Goal: Information Seeking & Learning: Learn about a topic

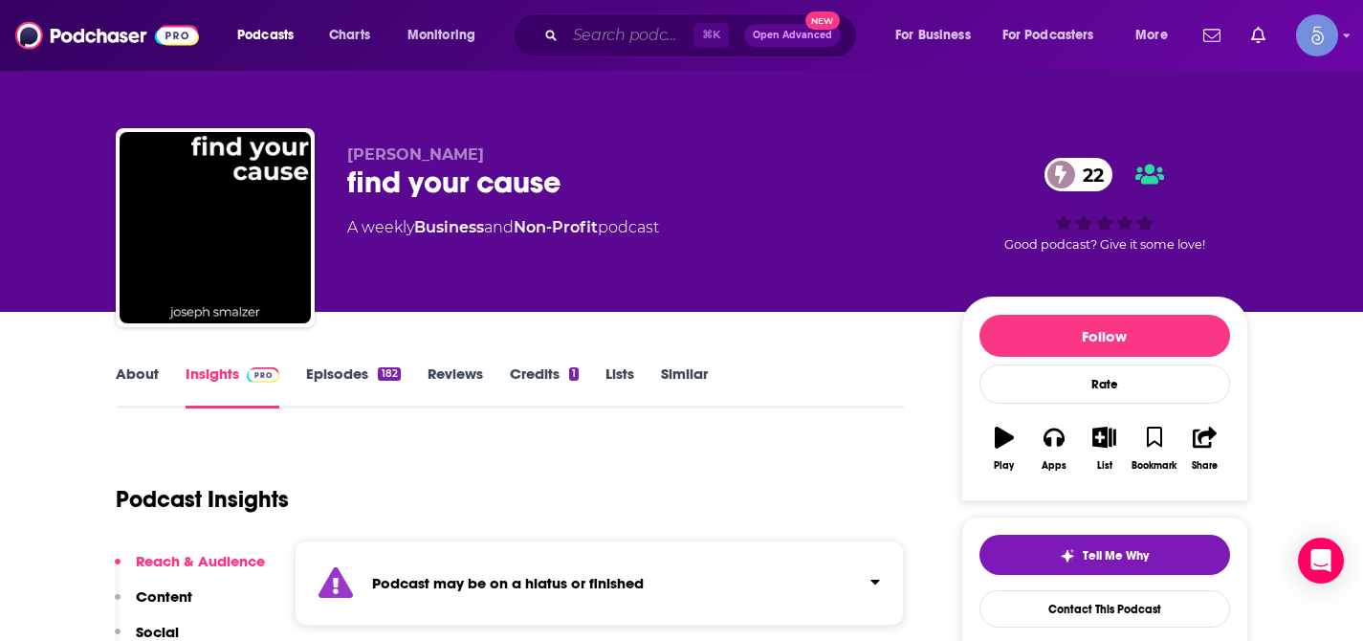
click at [641, 40] on input "Search podcasts, credits, & more..." at bounding box center [629, 35] width 128 height 31
type input "/"
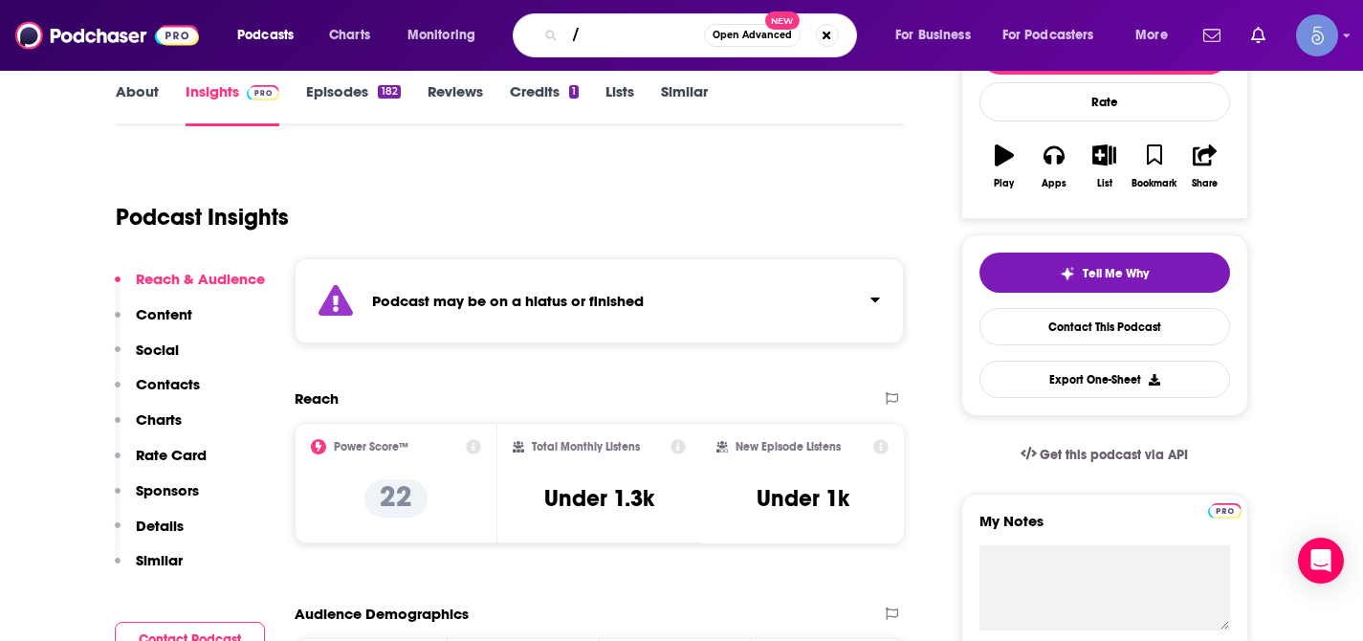
scroll to position [282, 0]
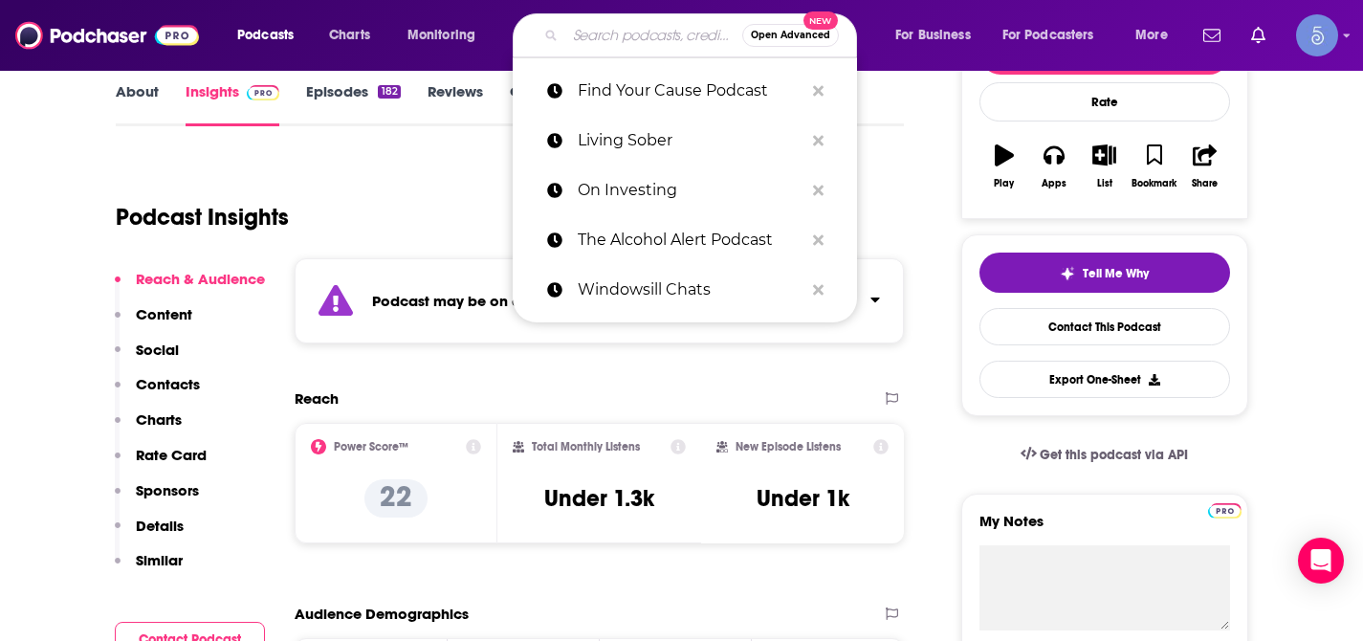
paste input "True Crime [DATE]"
type input "True Crime [DATE]"
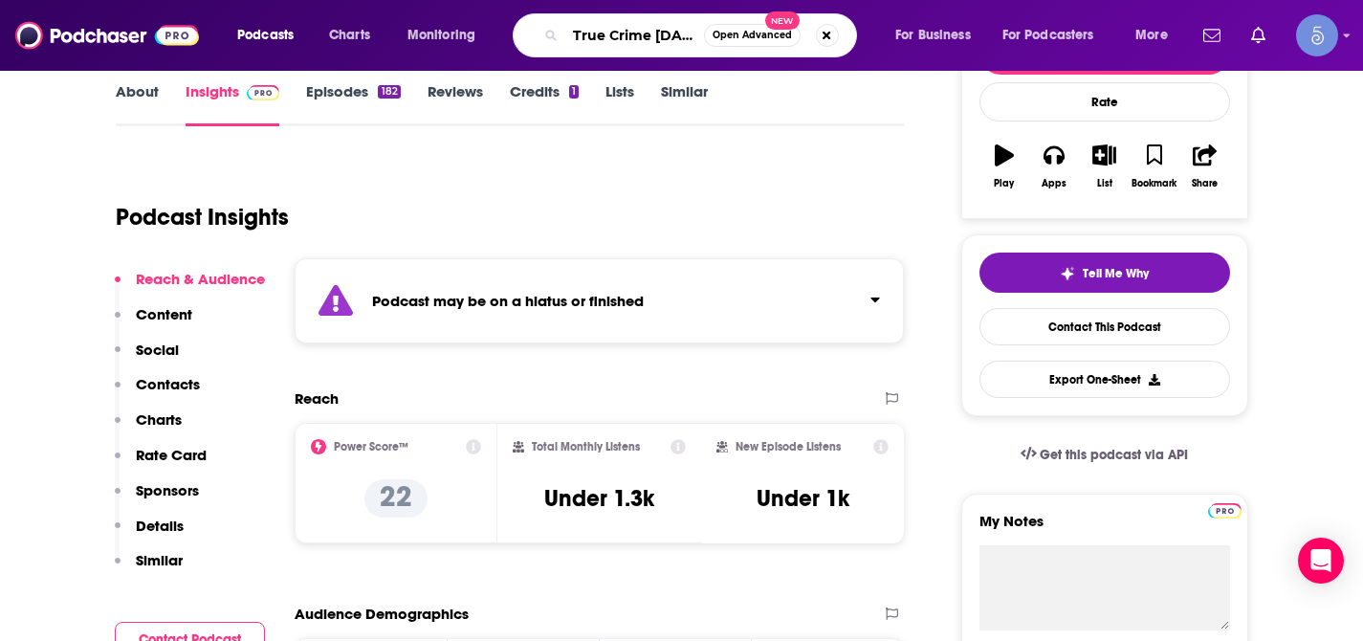
scroll to position [0, 18]
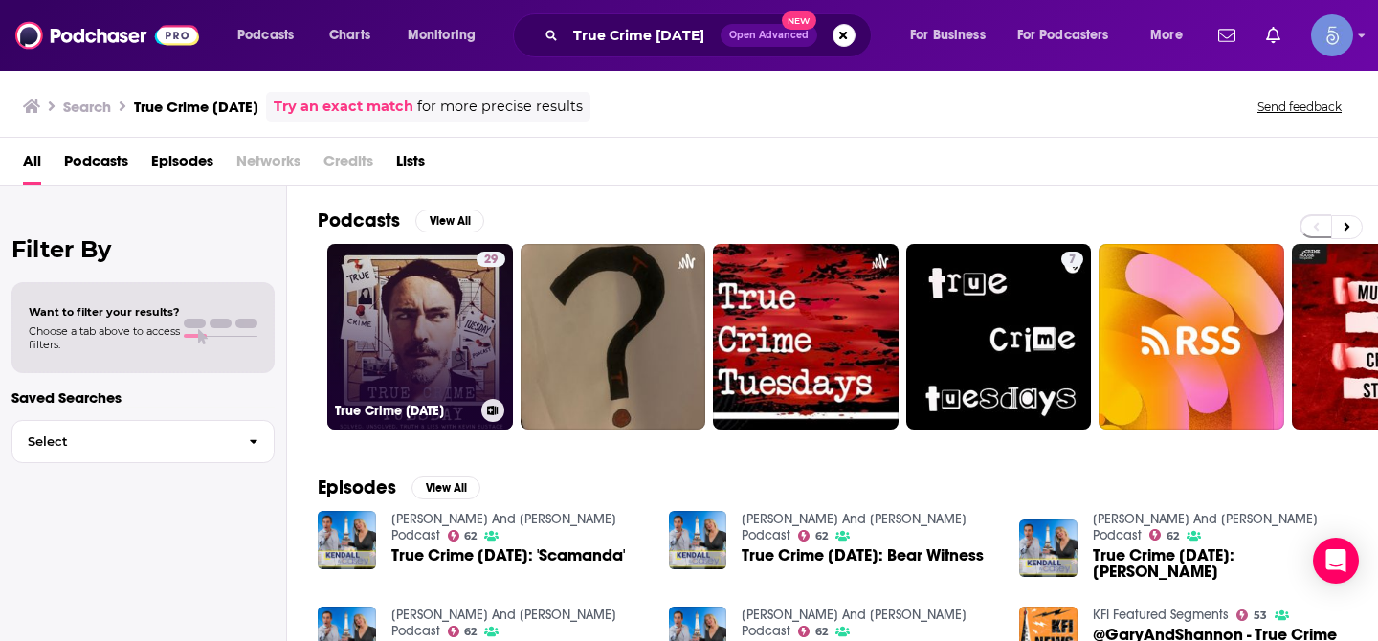
click at [465, 315] on link "29 True Crime [DATE]" at bounding box center [420, 337] width 186 height 186
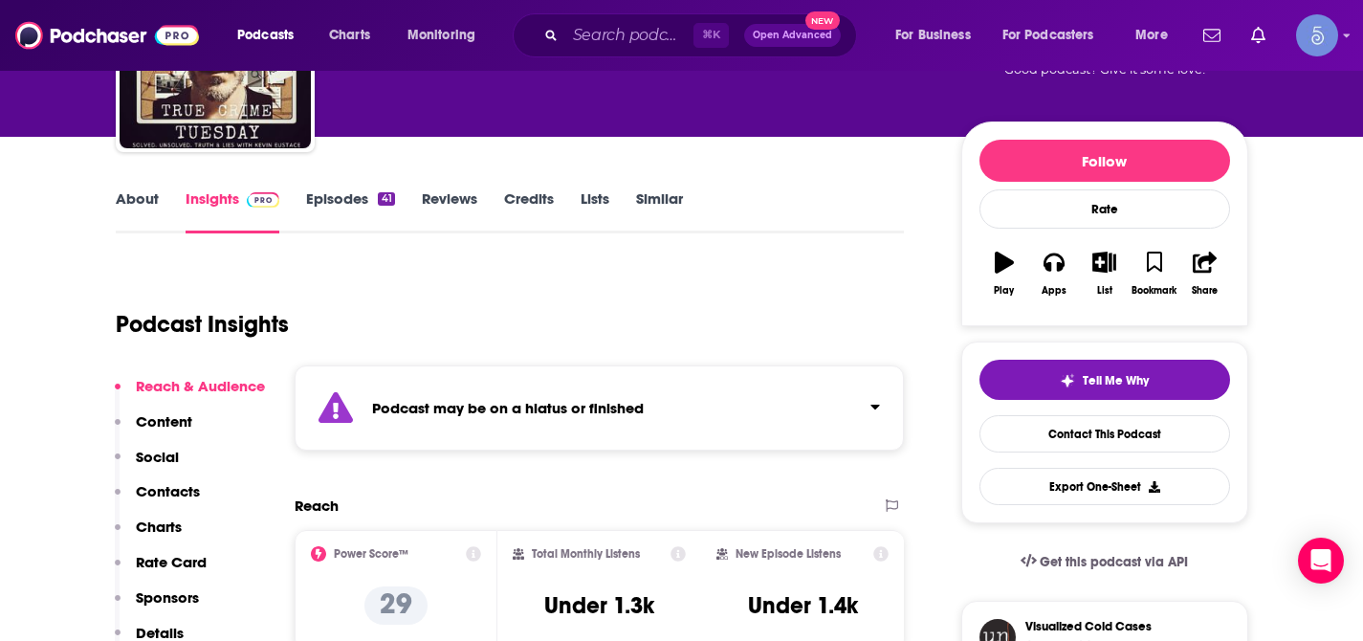
scroll to position [198, 0]
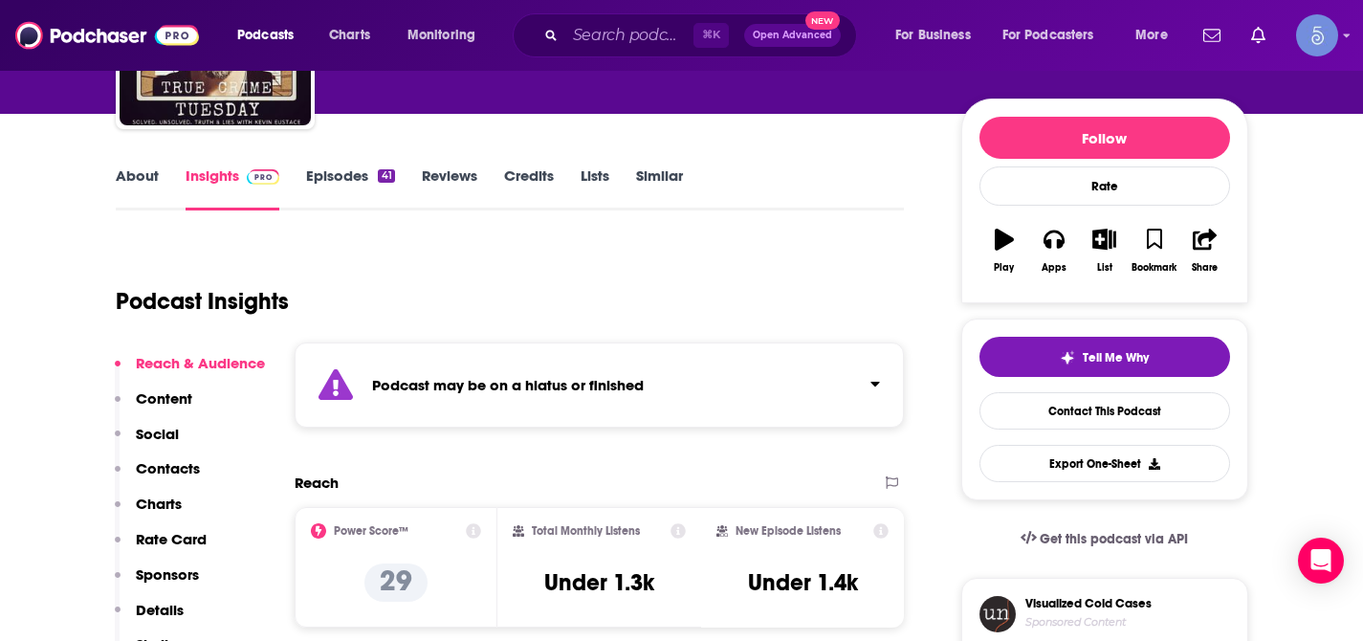
click at [875, 382] on icon "Click to expand status details" at bounding box center [876, 384] width 9 height 5
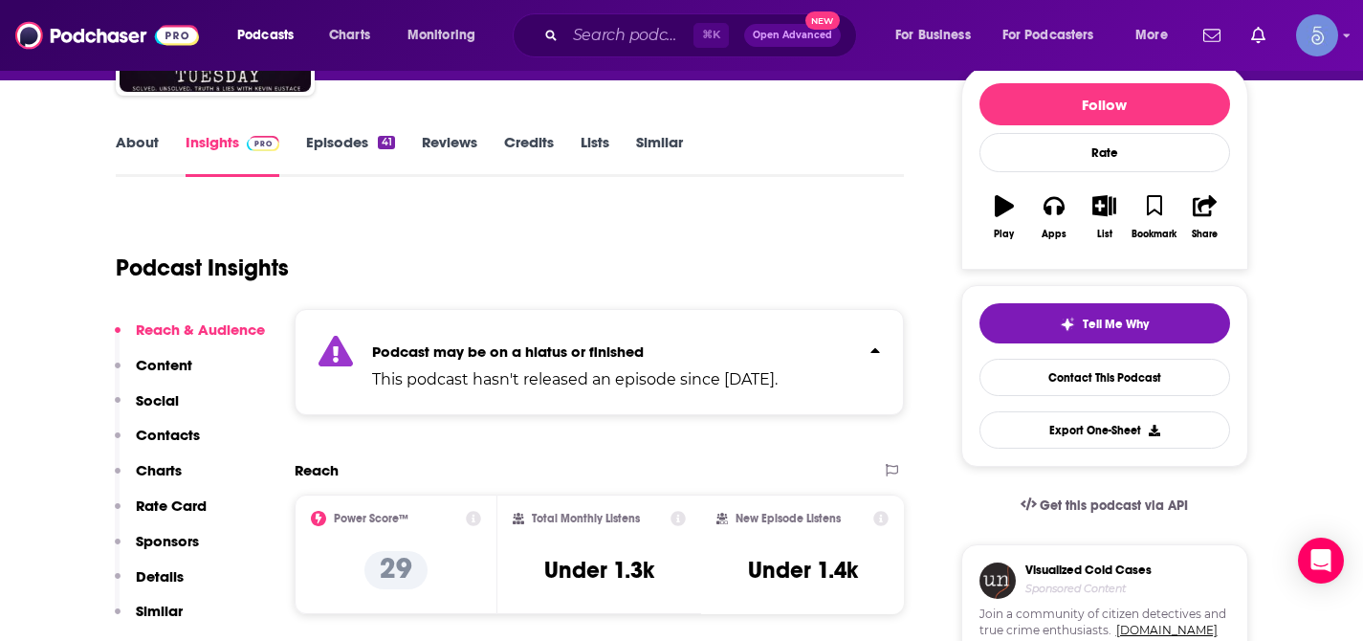
scroll to position [236, 0]
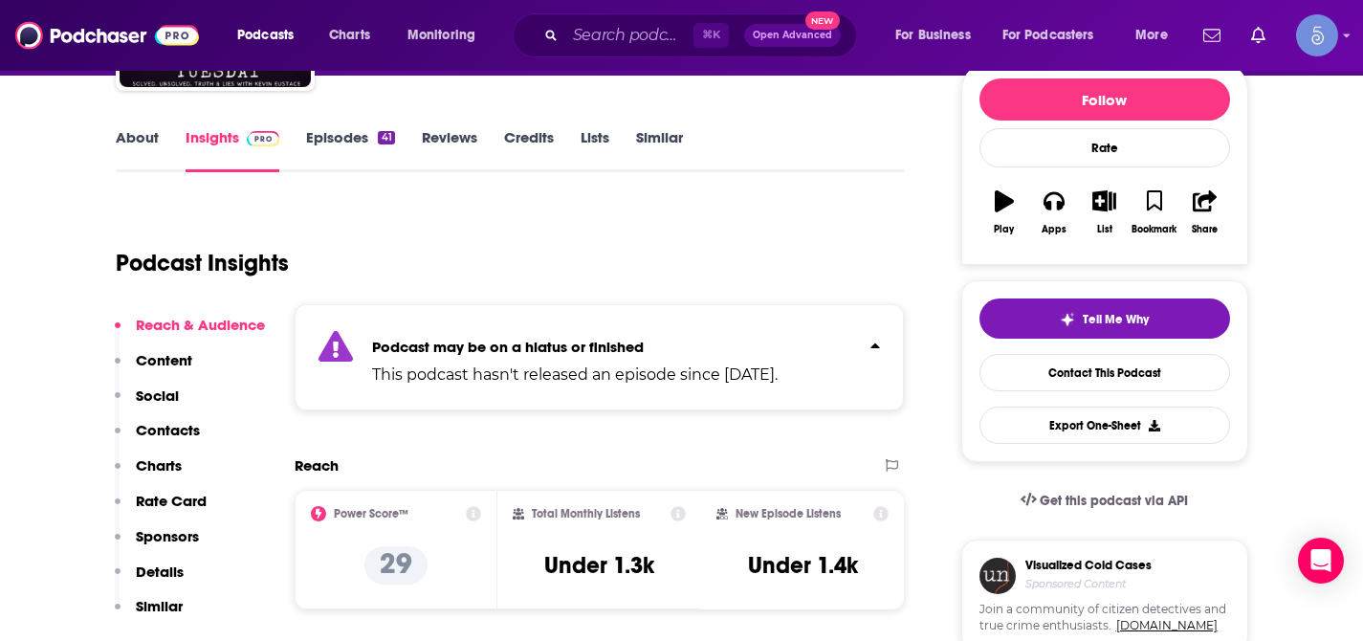
click at [875, 381] on div "Podcast may be on a hiatus or finished This podcast hasn't released an episode …" at bounding box center [600, 357] width 610 height 106
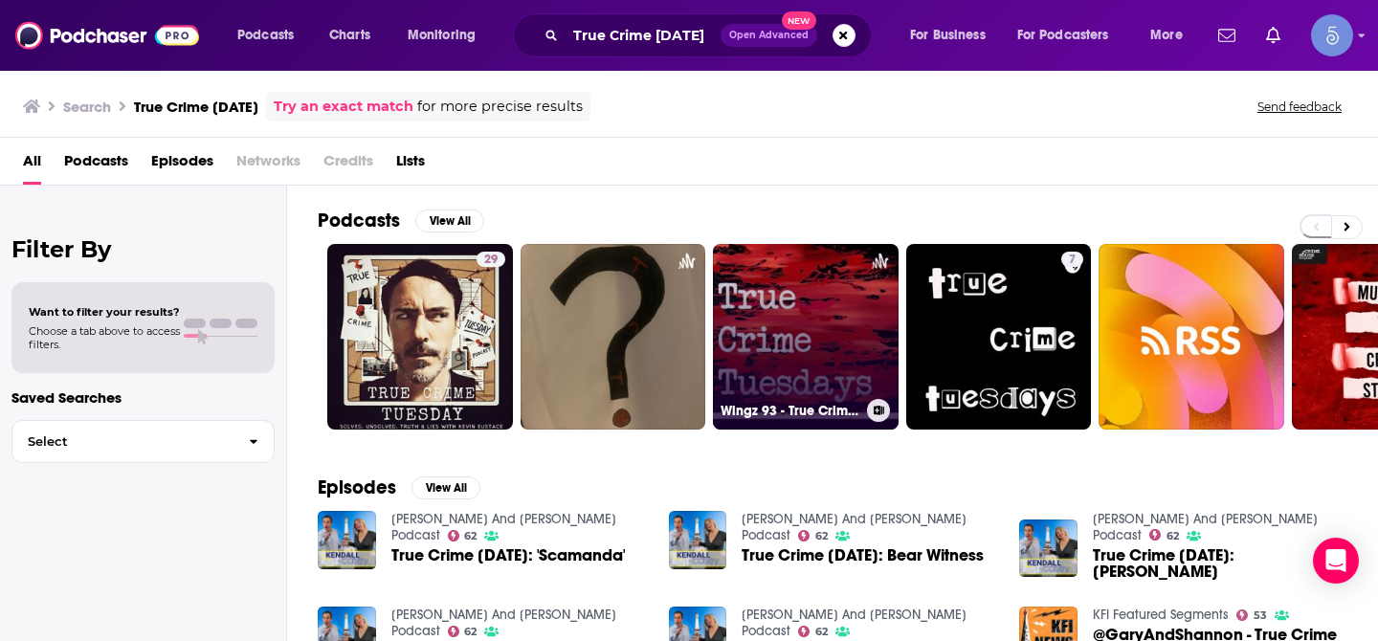
click at [855, 280] on link "Wingz 93 - True Crime Tuesday" at bounding box center [806, 337] width 186 height 186
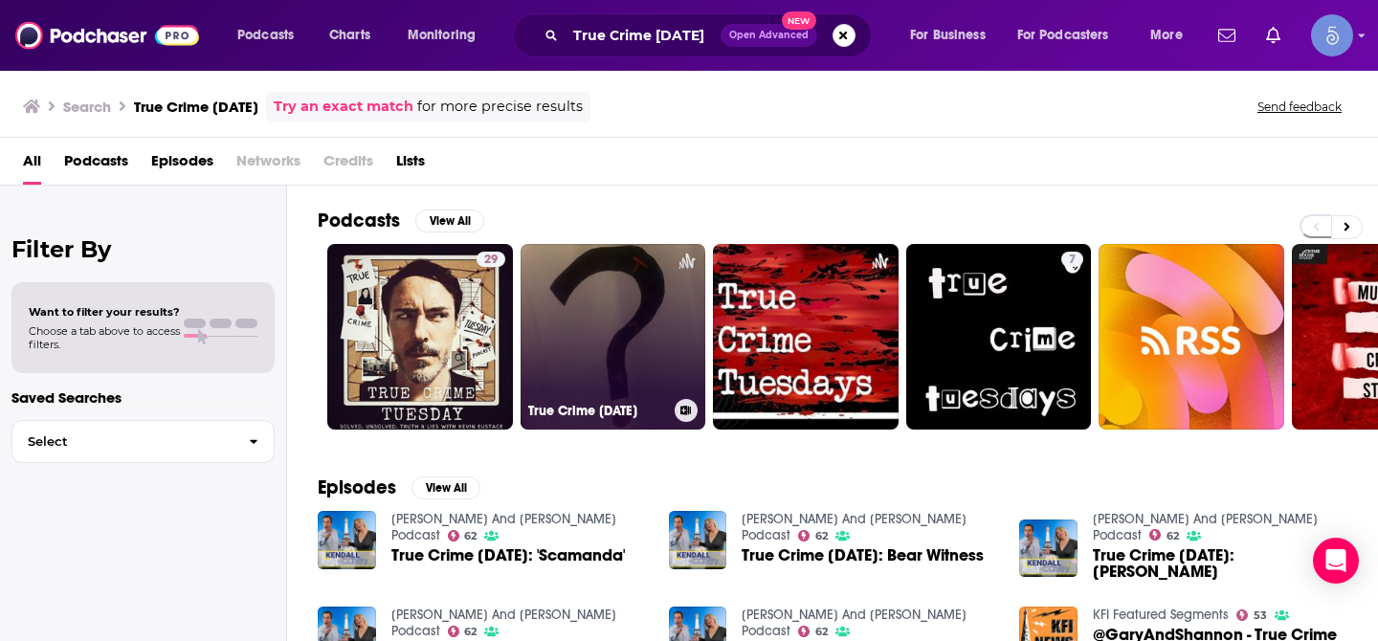
click at [629, 347] on link "True Crime [DATE]" at bounding box center [613, 337] width 186 height 186
click link at bounding box center [613, 337] width 186 height 186
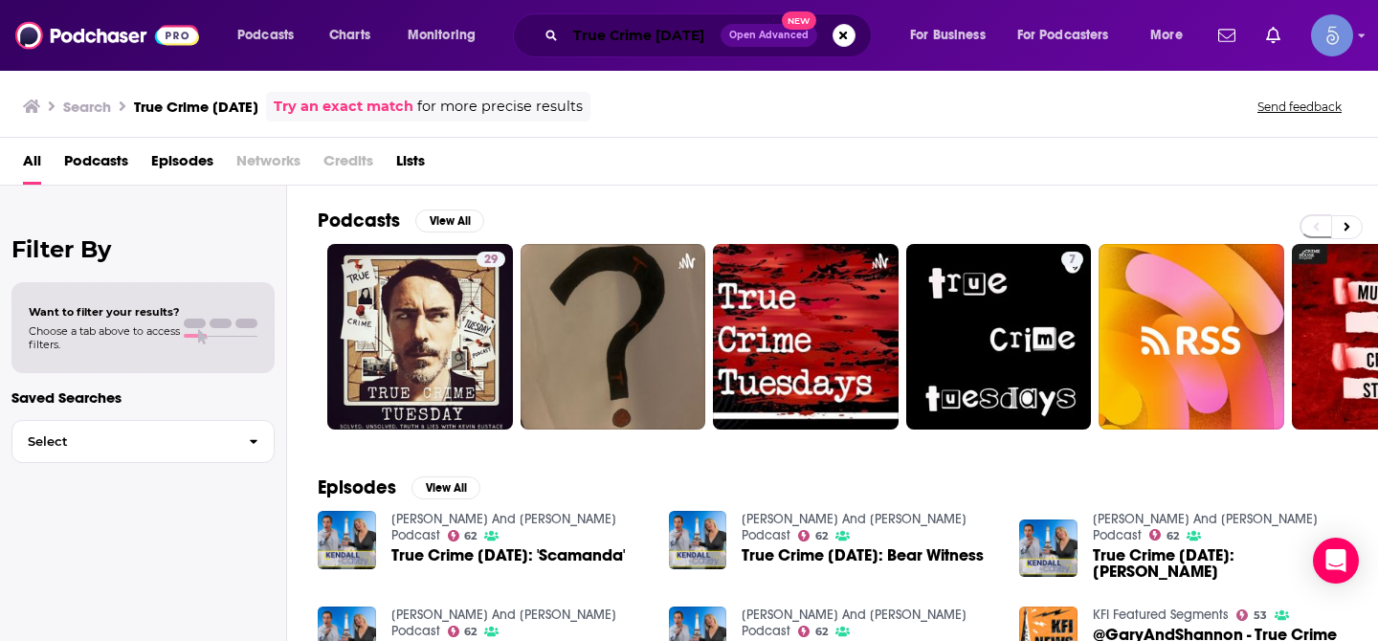
click at [676, 39] on input "True Crime [DATE]" at bounding box center [642, 35] width 155 height 31
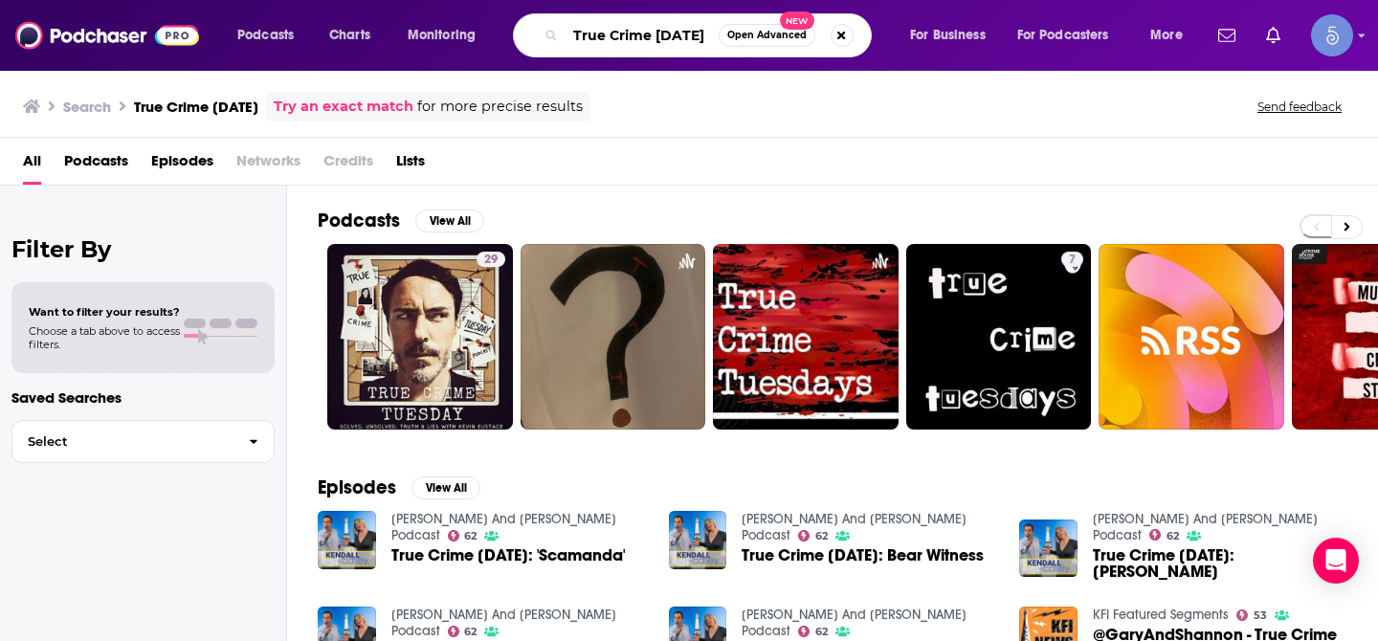
click at [676, 39] on input "True Crime [DATE]" at bounding box center [641, 35] width 153 height 31
type input "darkness radio"
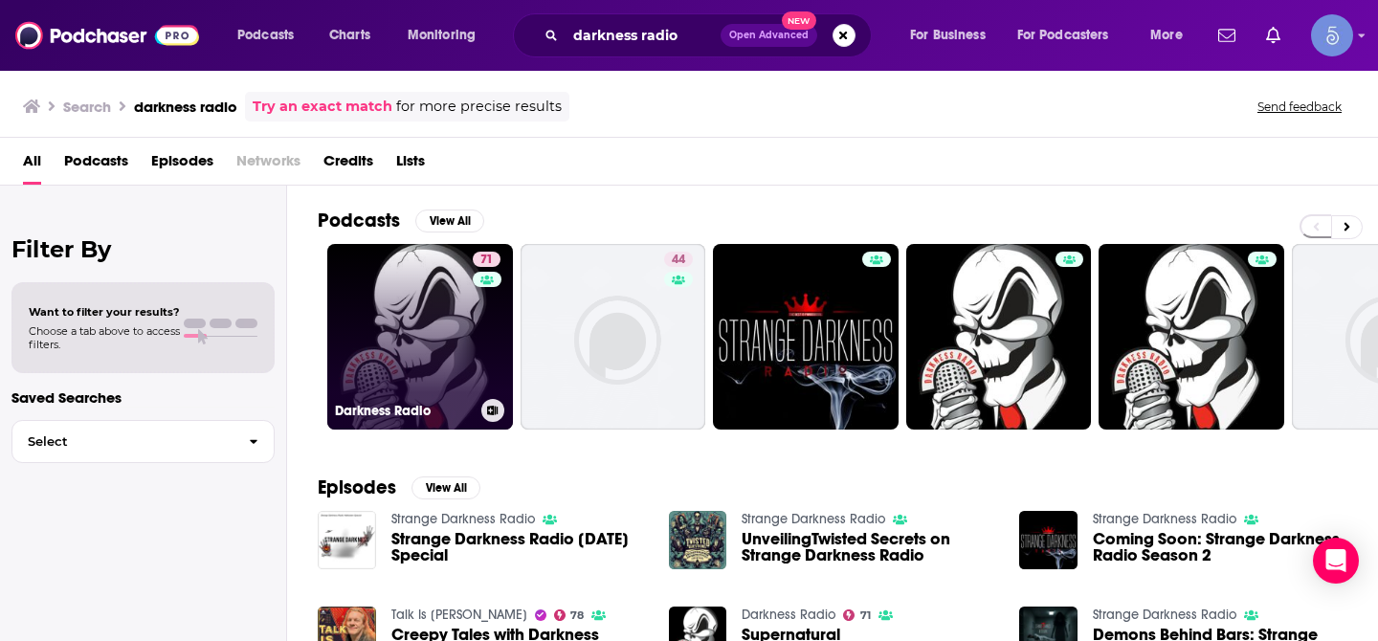
click at [414, 335] on link "71 Darkness Radio" at bounding box center [420, 337] width 186 height 186
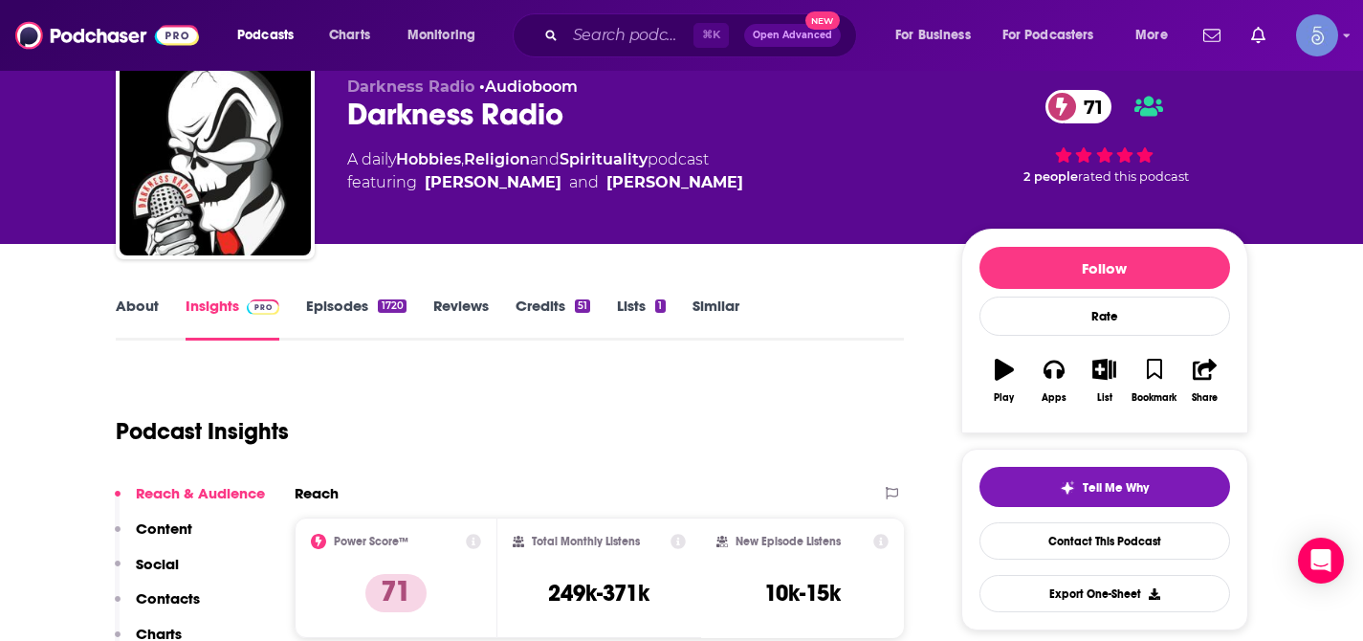
scroll to position [70, 0]
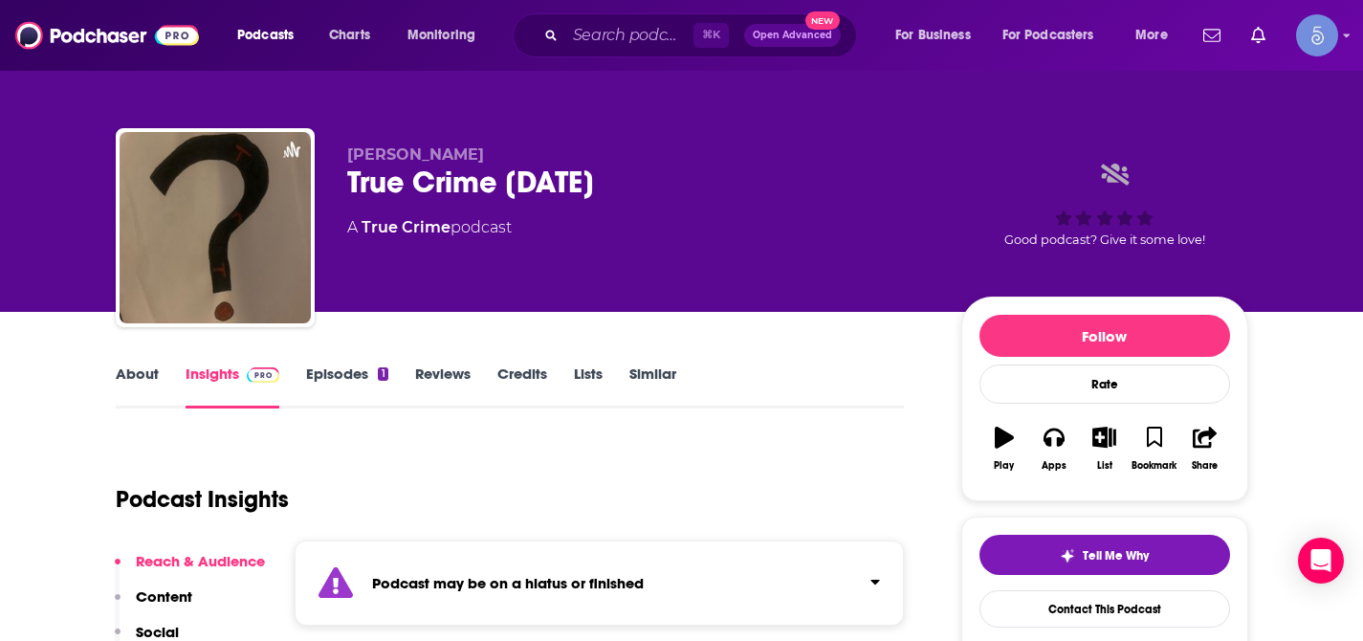
scroll to position [38, 0]
